Goal: Task Accomplishment & Management: Manage account settings

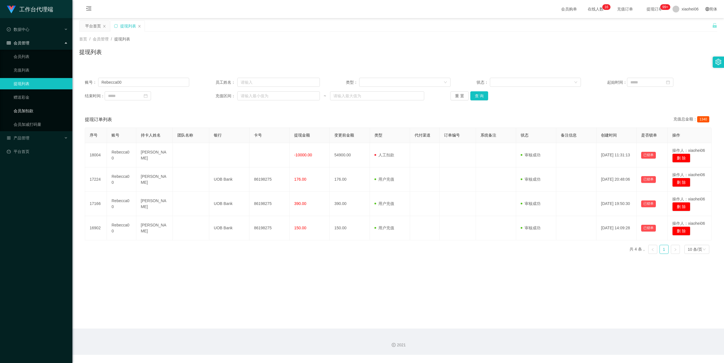
click at [31, 110] on link "会员加扣款" at bounding box center [41, 110] width 54 height 11
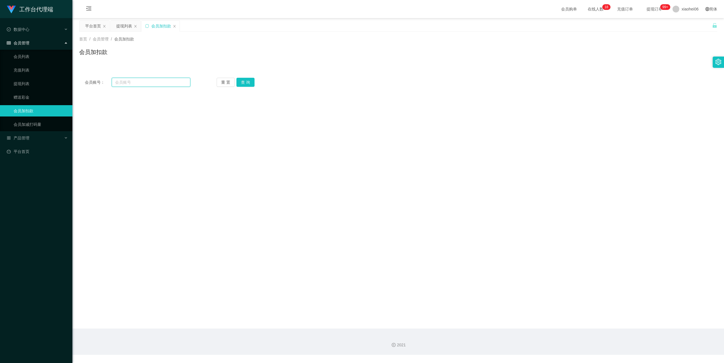
click at [147, 80] on input "text" at bounding box center [151, 82] width 79 height 9
paste input "86233919"
type input "86233919"
click at [245, 80] on button "查 询" at bounding box center [246, 82] width 18 height 9
click at [217, 169] on input "text" at bounding box center [231, 170] width 91 height 9
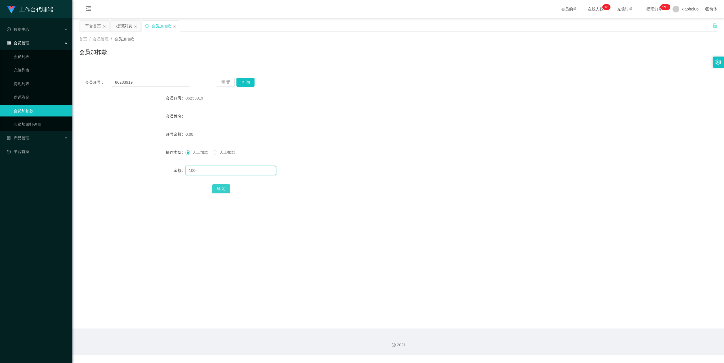
type input "100"
click at [224, 190] on button "确 定" at bounding box center [221, 189] width 18 height 9
click at [37, 140] on div "产品管理" at bounding box center [36, 137] width 72 height 11
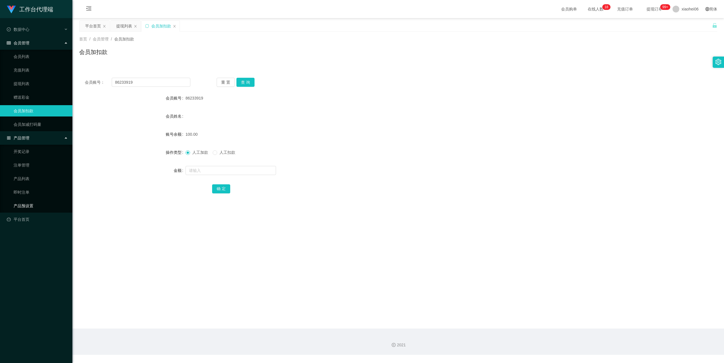
click at [30, 203] on link "产品预设置" at bounding box center [41, 205] width 54 height 11
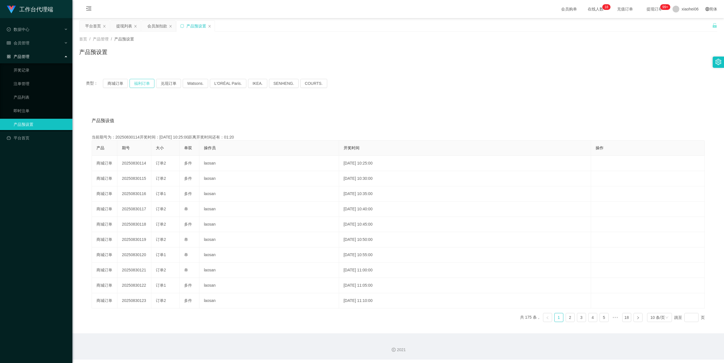
click at [140, 83] on button "福利订单" at bounding box center [142, 83] width 25 height 9
drag, startPoint x: 211, startPoint y: 113, endPoint x: 192, endPoint y: 99, distance: 23.8
click at [210, 110] on div "产品预设值 添加期号 当前期号为：20250830114开奖时间：2025-08-30 10:25:00距离开奖时间还有：00:0-315 产品 期号 大小 …" at bounding box center [398, 216] width 638 height 233
click at [143, 82] on button "福利订单" at bounding box center [142, 83] width 25 height 9
click at [221, 109] on div "产品预设值 添加期号 当前期号为：20250830116开奖时间：2025-08-30 10:35:00距离开奖时间还有： 产品 期号 大小 单双 操作员 开…" at bounding box center [398, 216] width 638 height 233
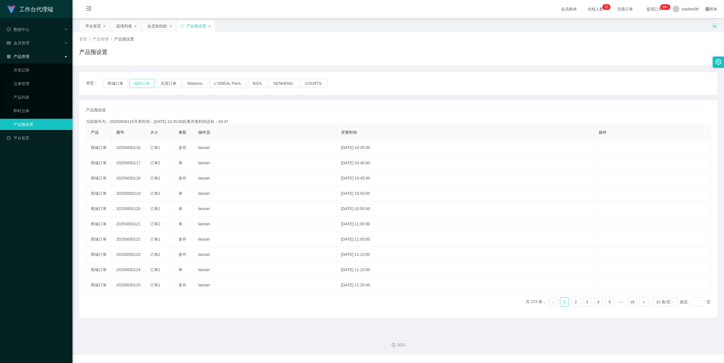
click at [143, 83] on button "福利订单" at bounding box center [142, 83] width 25 height 9
click at [232, 101] on div "产品预设值 添加期号 当前期号为：20250830116开奖时间：2025-08-30 10:35:00距离开奖时间还有：00:19 产品 期号 大小 单双 …" at bounding box center [398, 209] width 638 height 218
click at [235, 56] on div "产品预设置" at bounding box center [398, 54] width 638 height 13
drag, startPoint x: 0, startPoint y: 0, endPoint x: 140, endPoint y: 84, distance: 163.0
click at [140, 84] on button "福利订单" at bounding box center [142, 83] width 25 height 9
